Goal: Task Accomplishment & Management: Use online tool/utility

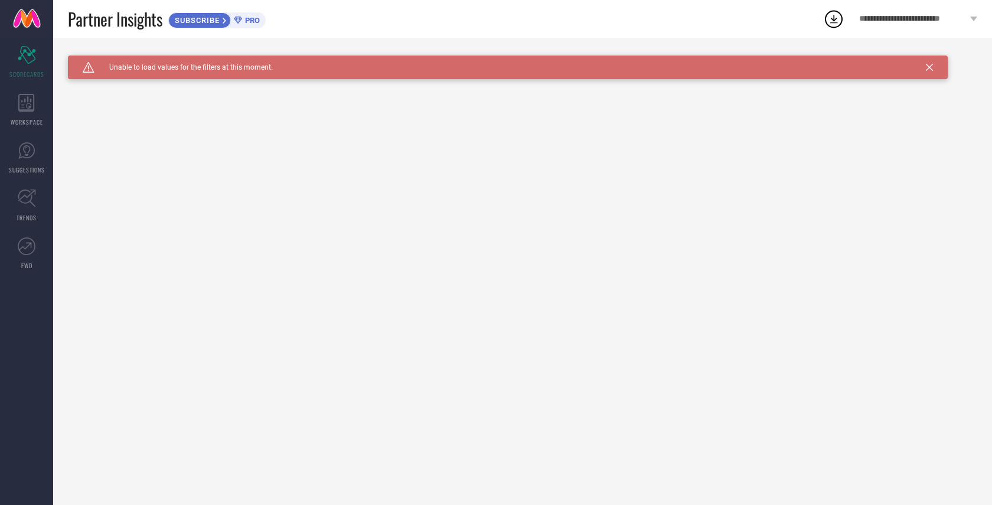
click at [833, 21] on icon at bounding box center [834, 19] width 8 height 9
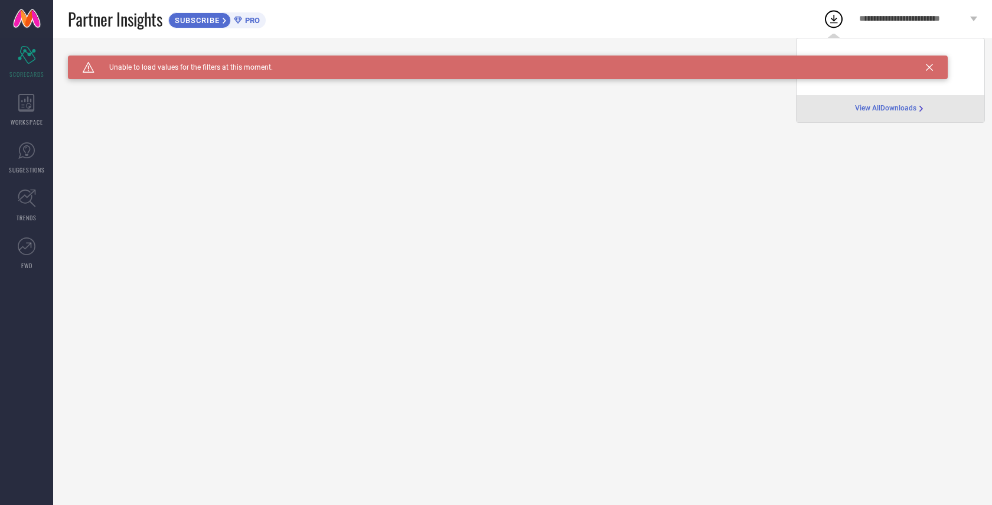
click at [929, 66] on icon at bounding box center [928, 67] width 7 height 7
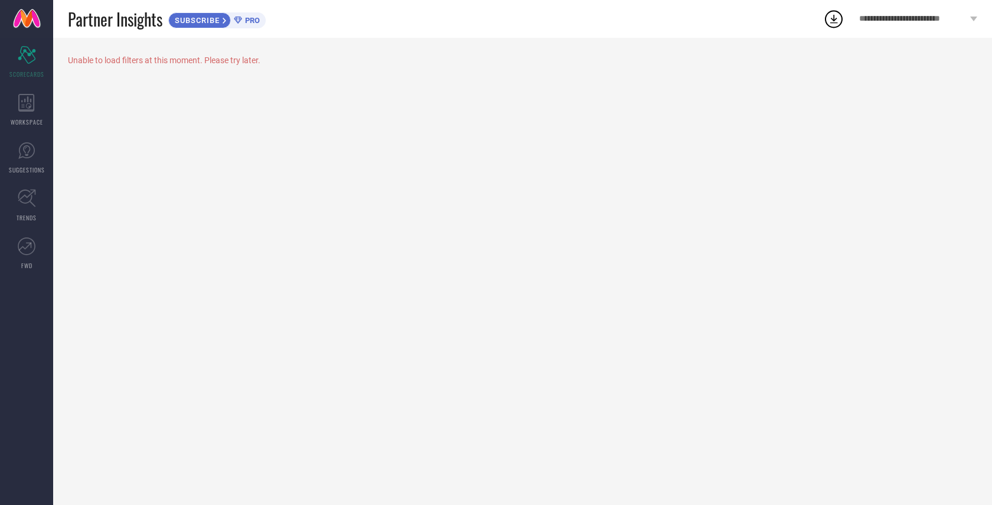
click at [825, 22] on icon at bounding box center [833, 18] width 21 height 21
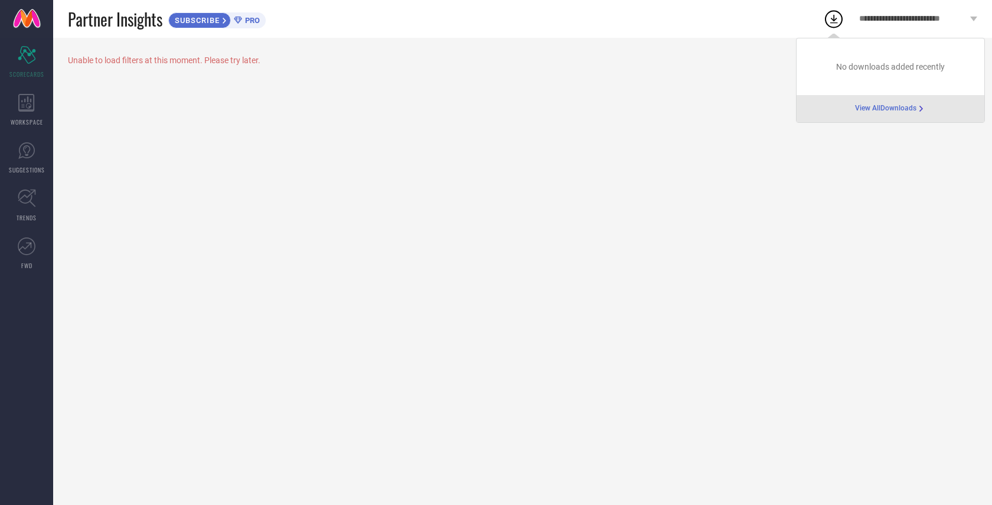
click at [692, 93] on div "Unable to load filters at this moment. Please try later." at bounding box center [522, 271] width 938 height 467
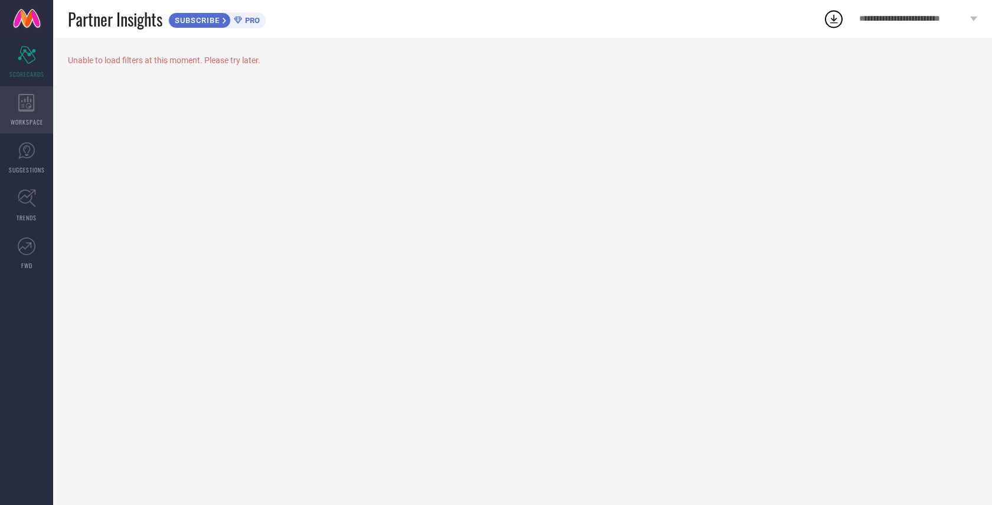
click at [32, 112] on div "WORKSPACE" at bounding box center [26, 109] width 53 height 47
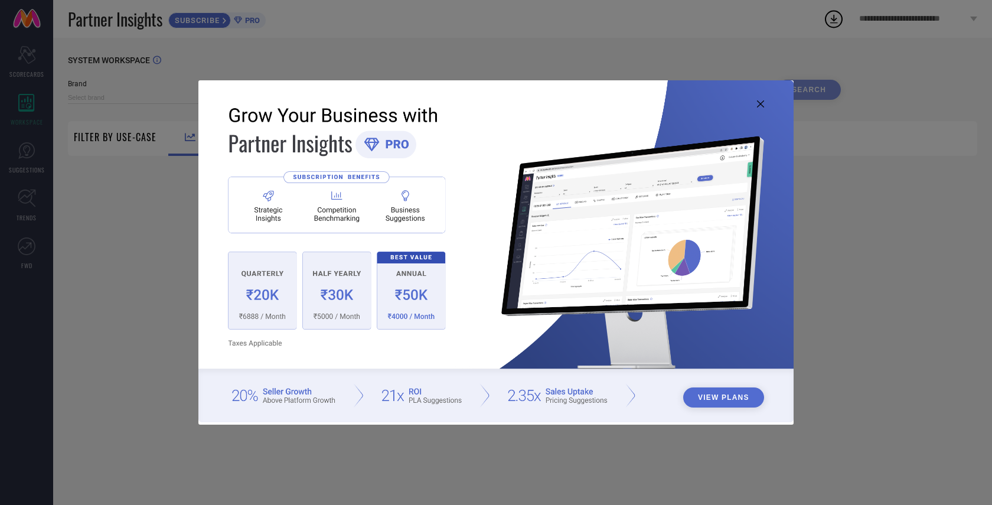
type input "1 STOP FASHION"
type input "All"
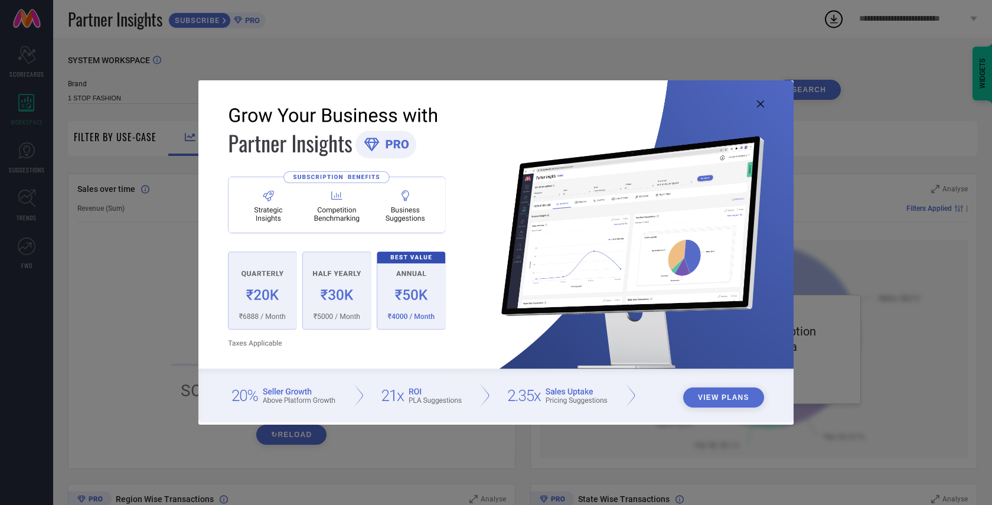
click at [264, 306] on img at bounding box center [495, 251] width 595 height 342
click at [762, 103] on icon at bounding box center [760, 103] width 7 height 7
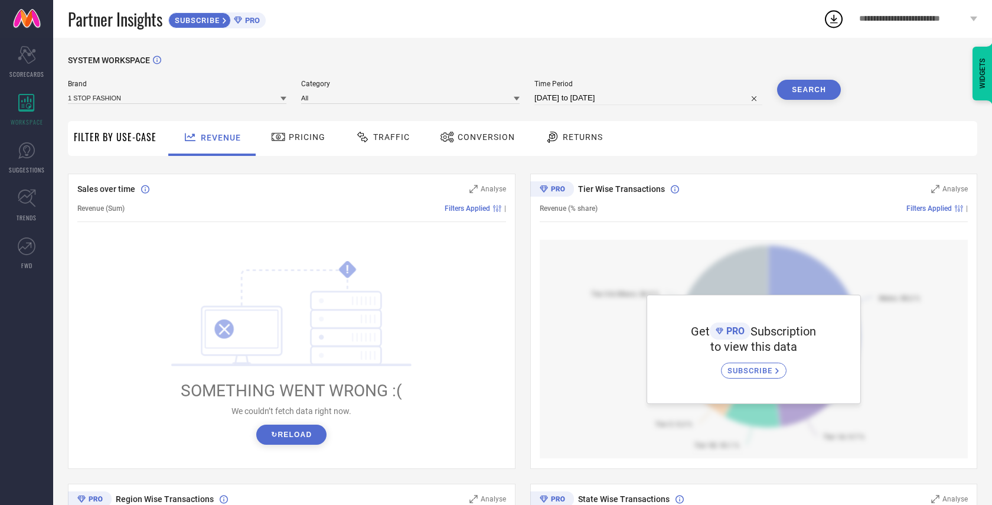
click at [303, 138] on span "Pricing" at bounding box center [307, 136] width 37 height 9
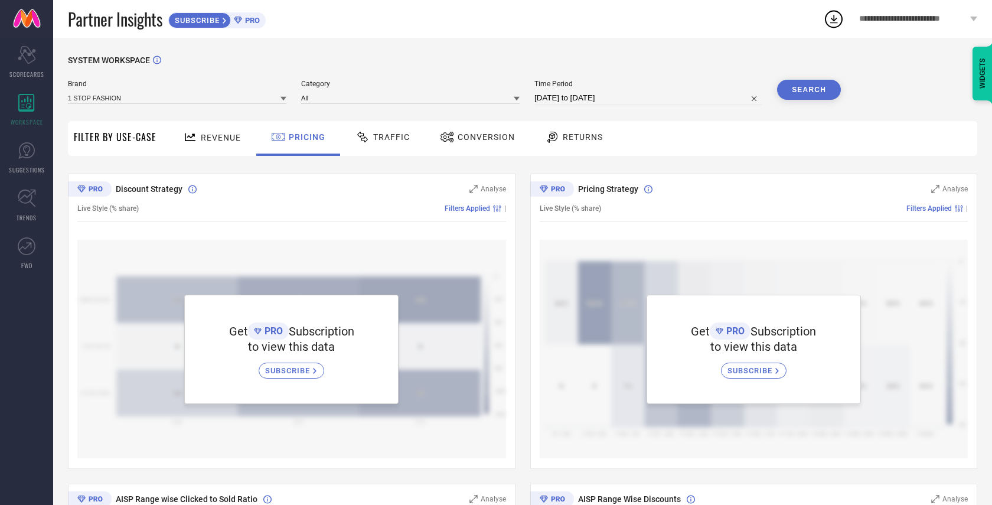
click at [391, 137] on span "Traffic" at bounding box center [391, 136] width 37 height 9
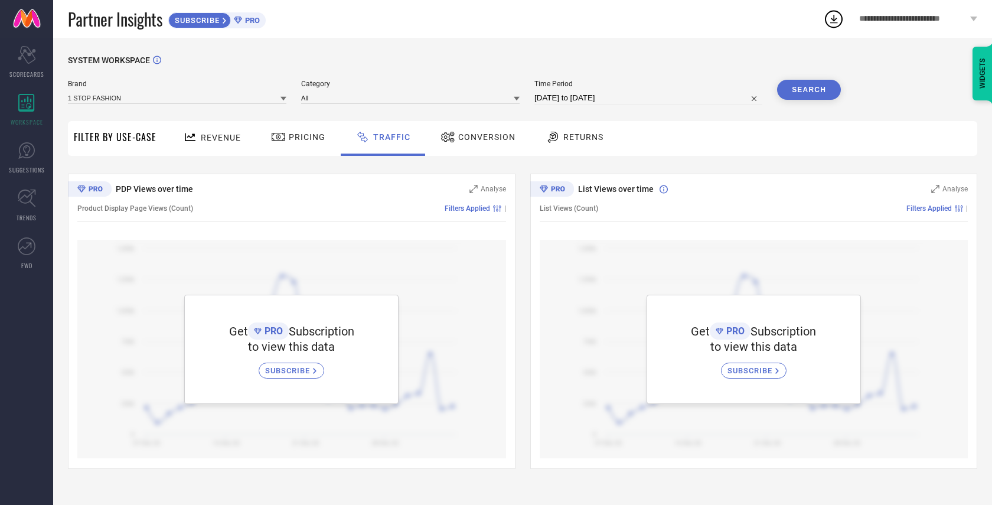
click at [475, 136] on span "Conversion" at bounding box center [486, 136] width 57 height 9
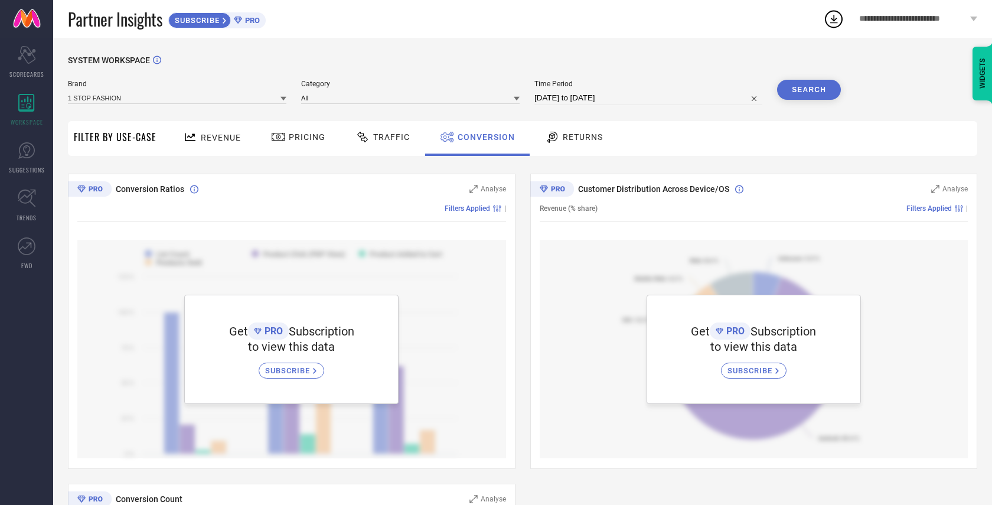
click at [578, 135] on span "Returns" at bounding box center [582, 136] width 40 height 9
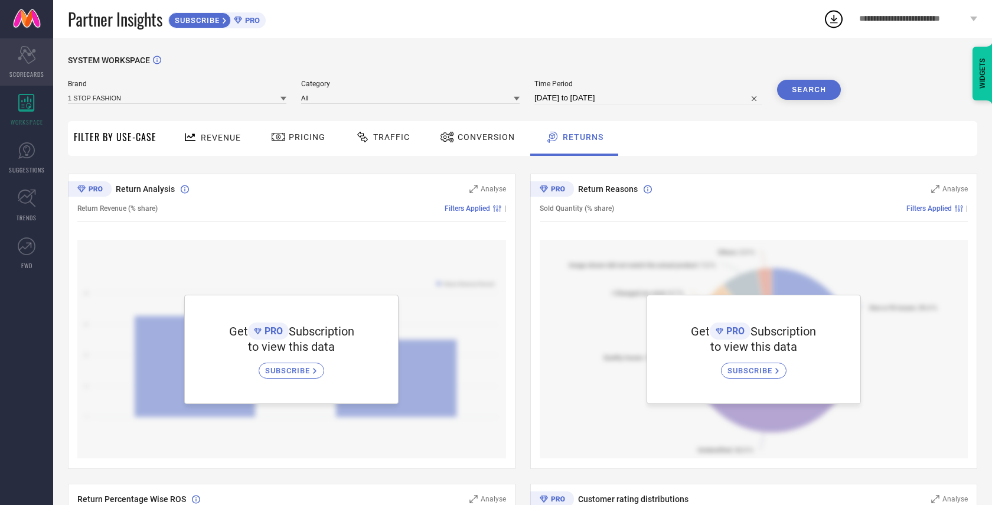
click at [35, 58] on icon "Scorecard" at bounding box center [27, 55] width 18 height 18
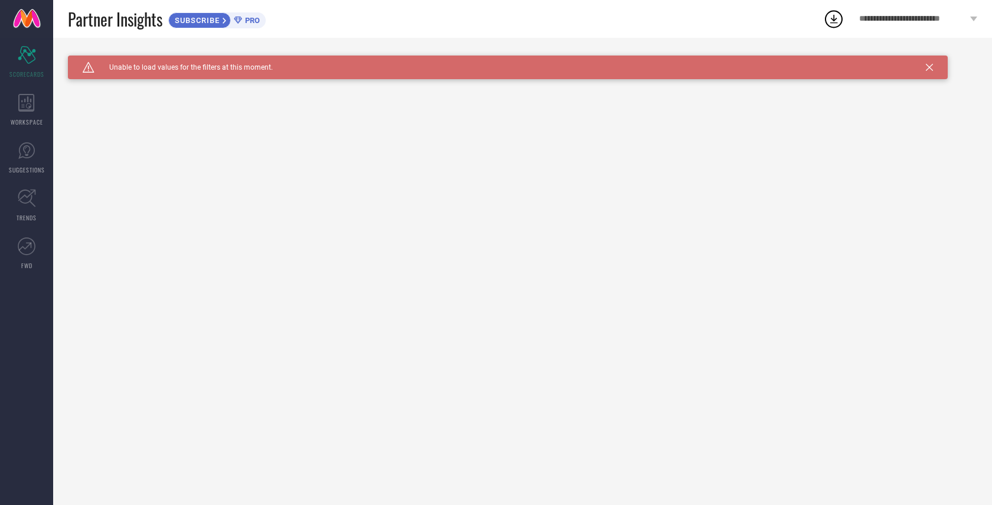
click at [29, 21] on link at bounding box center [26, 19] width 53 height 38
